Goal: Go to known website

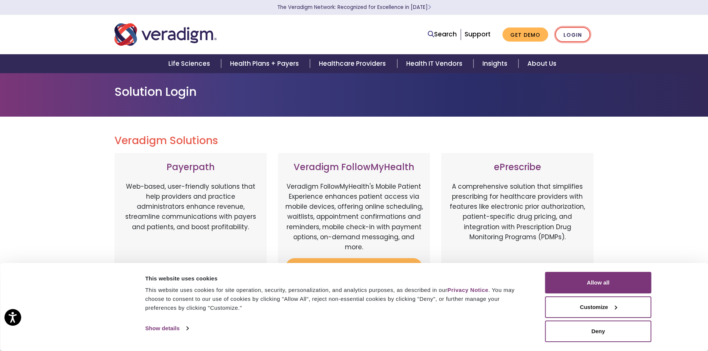
click at [579, 30] on link "Login" at bounding box center [572, 34] width 35 height 15
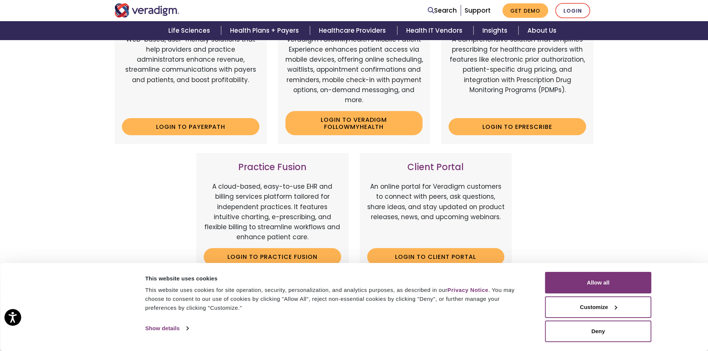
scroll to position [37, 0]
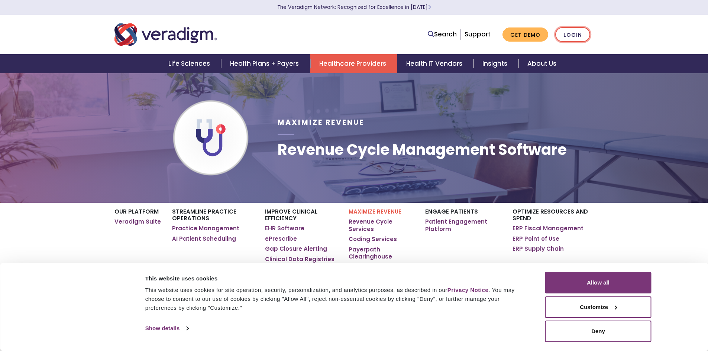
click at [564, 36] on link "Login" at bounding box center [572, 34] width 35 height 15
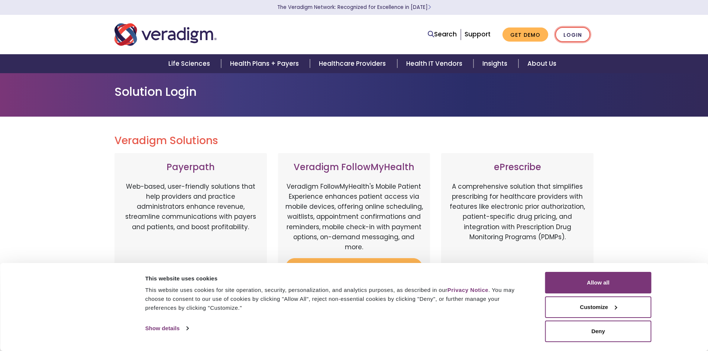
click at [571, 30] on link "Login" at bounding box center [572, 34] width 35 height 15
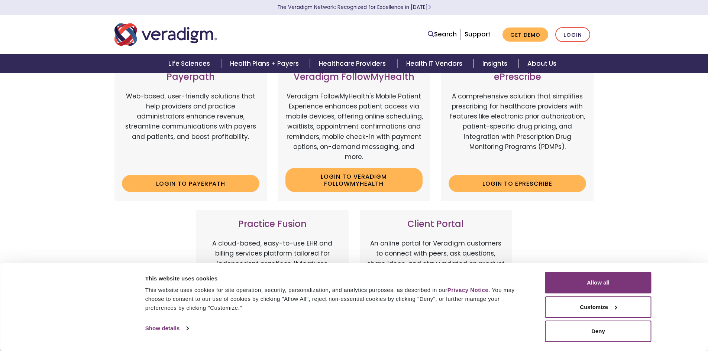
scroll to position [37, 0]
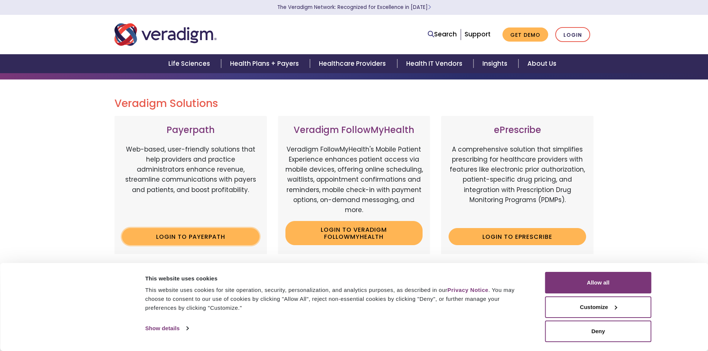
click at [227, 240] on link "Login to Payerpath" at bounding box center [190, 236] width 137 height 17
